Goal: Task Accomplishment & Management: Use online tool/utility

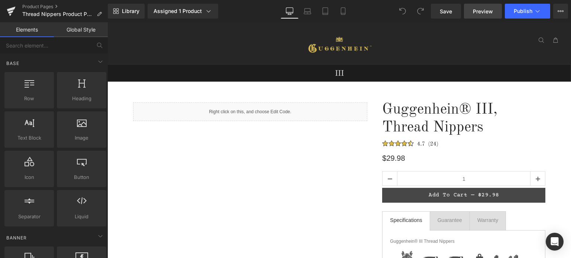
click at [484, 15] on link "Preview" at bounding box center [483, 11] width 38 height 15
click at [342, 12] on icon at bounding box center [342, 10] width 7 height 7
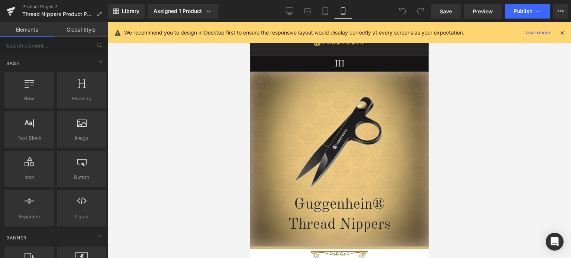
click at [561, 32] on icon at bounding box center [561, 32] width 7 height 7
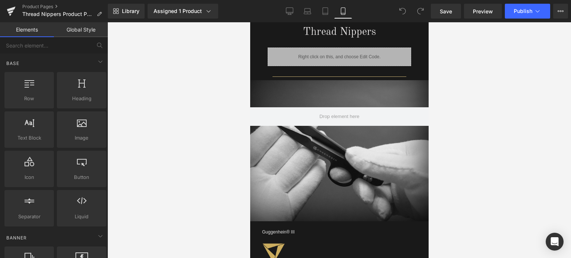
scroll to position [624, 0]
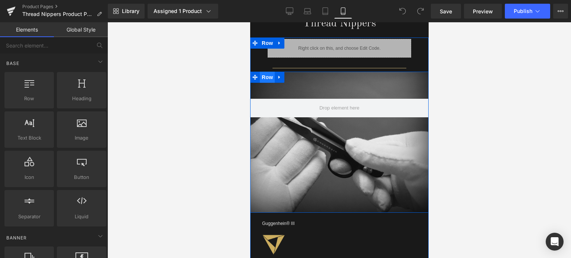
click at [263, 76] on span "Row" at bounding box center [266, 77] width 15 height 11
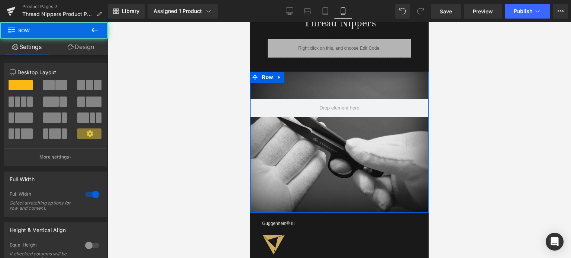
click at [86, 51] on link "Design" at bounding box center [81, 47] width 54 height 17
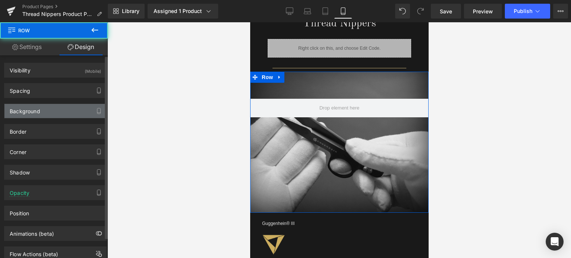
click at [63, 108] on div "Background" at bounding box center [55, 111] width 102 height 14
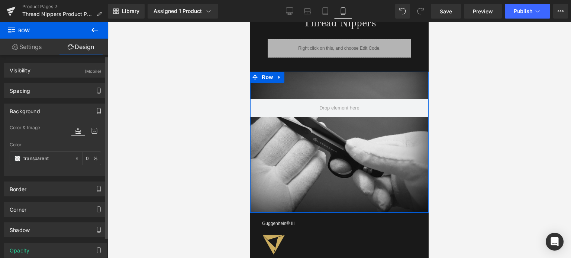
click at [97, 114] on button "button" at bounding box center [99, 111] width 12 height 14
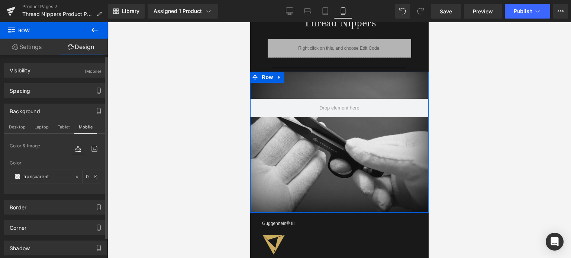
click at [29, 110] on div "Background" at bounding box center [25, 109] width 30 height 10
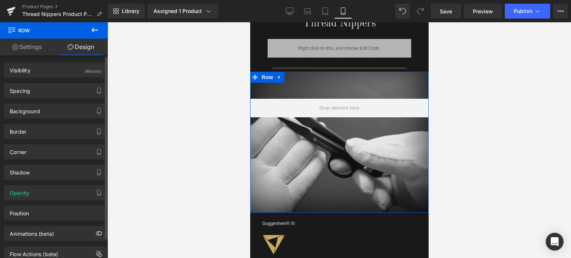
drag, startPoint x: 39, startPoint y: 116, endPoint x: 43, endPoint y: 118, distance: 4.3
click at [39, 116] on div "Background" at bounding box center [55, 111] width 102 height 14
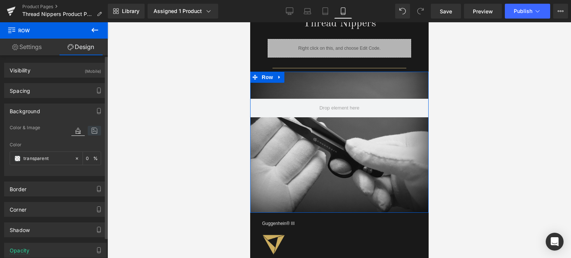
click at [91, 130] on icon at bounding box center [94, 131] width 13 height 10
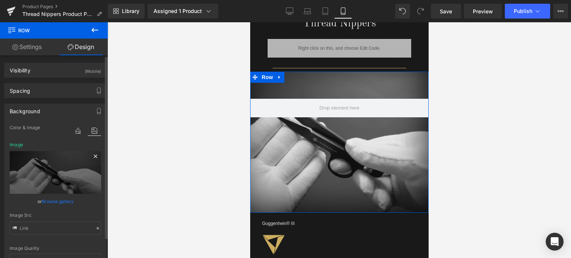
click at [95, 157] on icon at bounding box center [95, 156] width 9 height 9
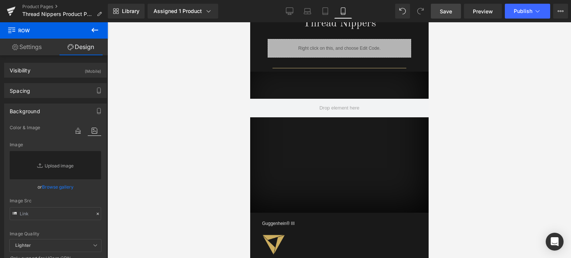
click at [449, 13] on span "Save" at bounding box center [445, 11] width 12 height 8
click at [446, 12] on span "Save" at bounding box center [445, 11] width 12 height 8
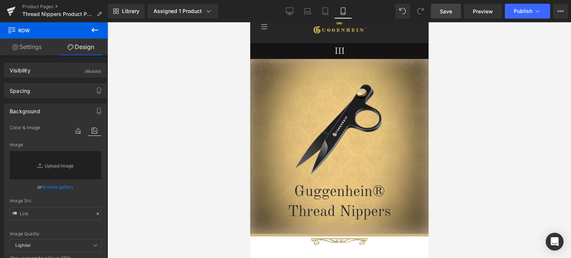
scroll to position [10, 0]
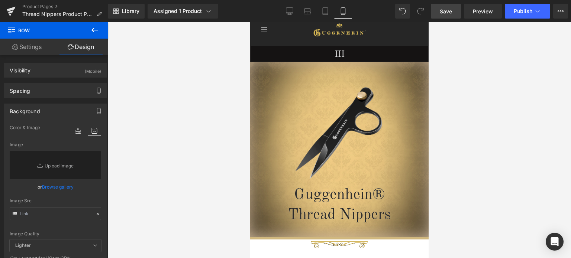
drag, startPoint x: 425, startPoint y: 129, endPoint x: 687, endPoint y: 66, distance: 269.6
click at [451, 10] on span "Save" at bounding box center [445, 11] width 12 height 8
